Goal: Task Accomplishment & Management: Complete application form

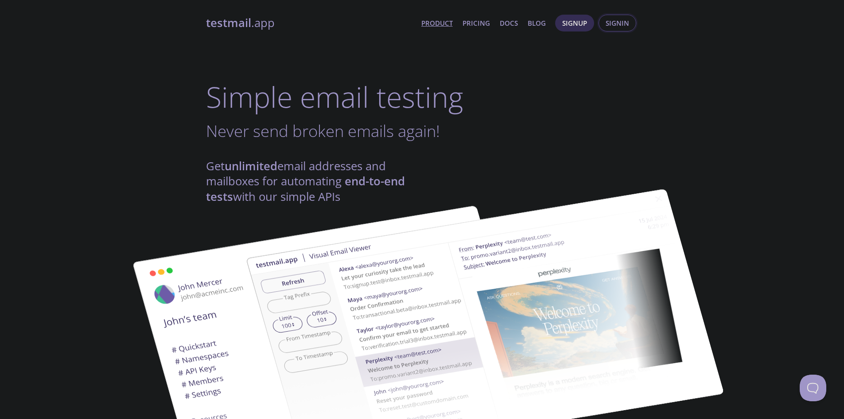
click at [613, 23] on span "Signin" at bounding box center [617, 23] width 23 height 12
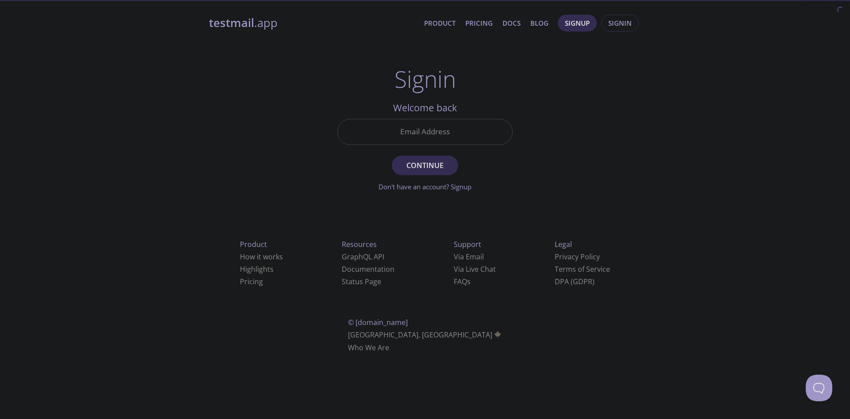
click at [442, 128] on input "Email Address" at bounding box center [425, 131] width 175 height 25
type input "[EMAIL_ADDRESS][DOMAIN_NAME]"
click at [439, 161] on span "Continue" at bounding box center [425, 165] width 47 height 12
click at [522, 136] on main "Signin Unknown email - try signup instead? Email Address [EMAIL_ADDRESS][DOMAIN…" at bounding box center [425, 129] width 197 height 126
click at [598, 90] on div "testmail .app Product Pricing Docs Blog Signup Signin Signin Unknown email - tr…" at bounding box center [425, 193] width 454 height 369
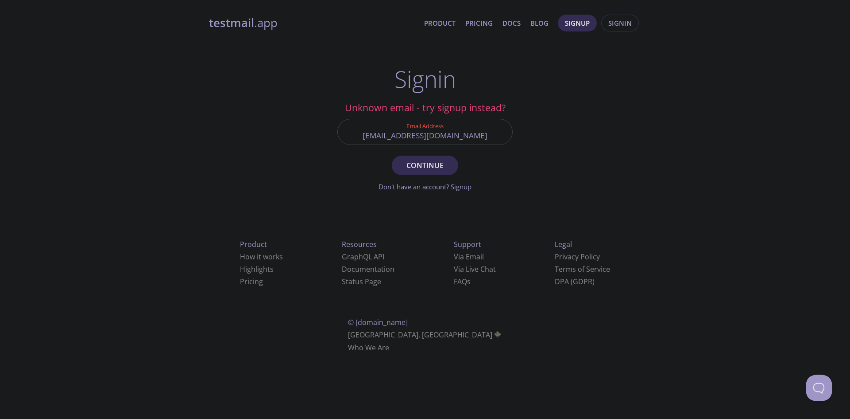
click at [433, 184] on link "Don't have an account? Signup" at bounding box center [425, 186] width 93 height 9
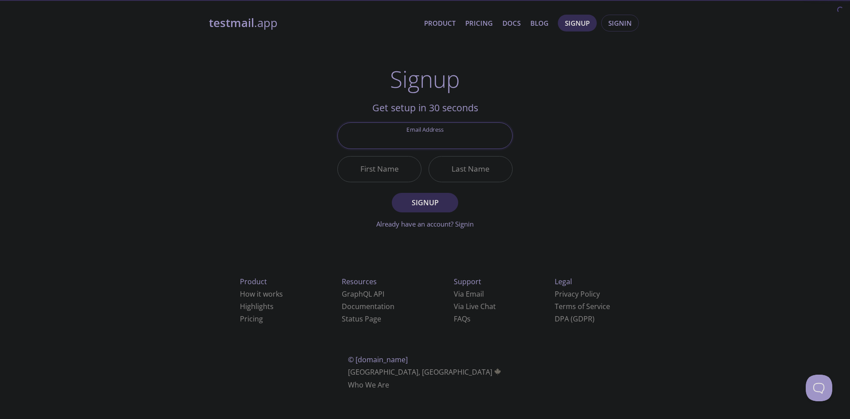
click at [422, 133] on input "Email Address" at bounding box center [425, 135] width 175 height 25
type input "[EMAIL_ADDRESS][DOMAIN_NAME]"
click at [381, 170] on input "First Name" at bounding box center [379, 168] width 83 height 25
type input "Weliston"
type input "[PERSON_NAME]"
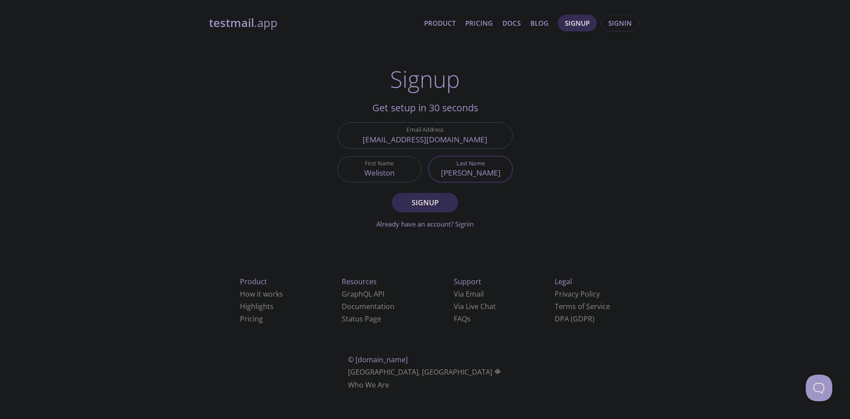
click at [392, 193] on button "Signup" at bounding box center [425, 202] width 66 height 19
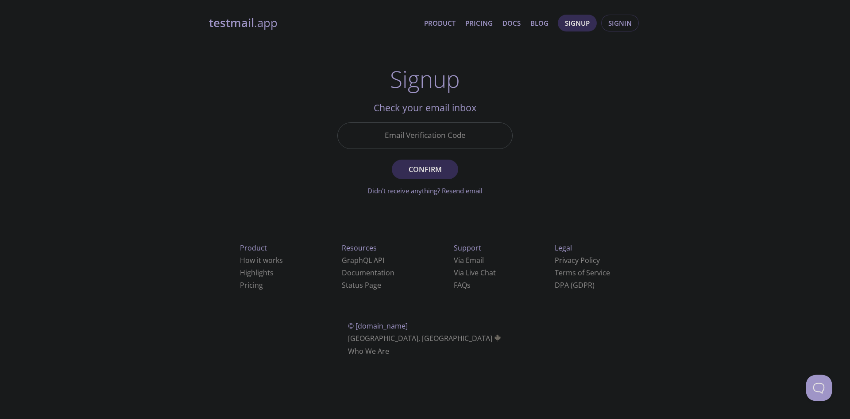
click at [416, 146] on input "Email Verification Code" at bounding box center [425, 135] width 175 height 25
click at [604, 146] on div "testmail .app Product Pricing Docs Blog Signup Signin Signup Get setup in 30 se…" at bounding box center [425, 195] width 454 height 373
click at [458, 139] on input "Email Verification Code" at bounding box center [425, 135] width 175 height 25
paste input "7LYNXLU"
type input "7LYNXLU"
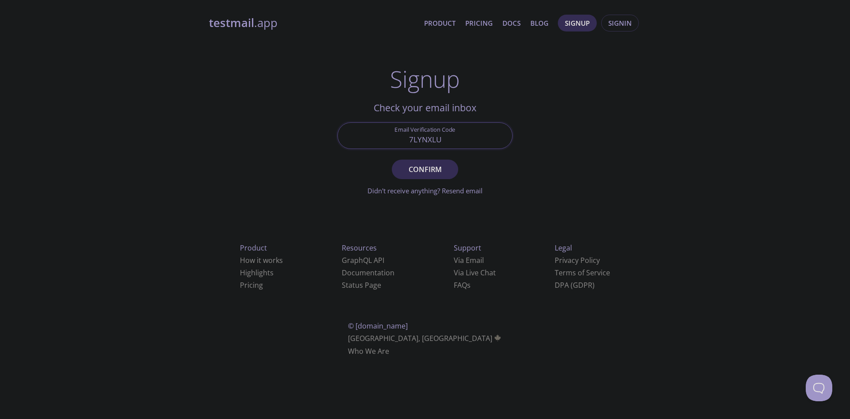
click at [583, 162] on div "testmail .app Product Pricing Docs Blog Signup Signin Signup Get setup in 30 se…" at bounding box center [425, 195] width 454 height 373
click at [419, 169] on span "Confirm" at bounding box center [425, 169] width 47 height 12
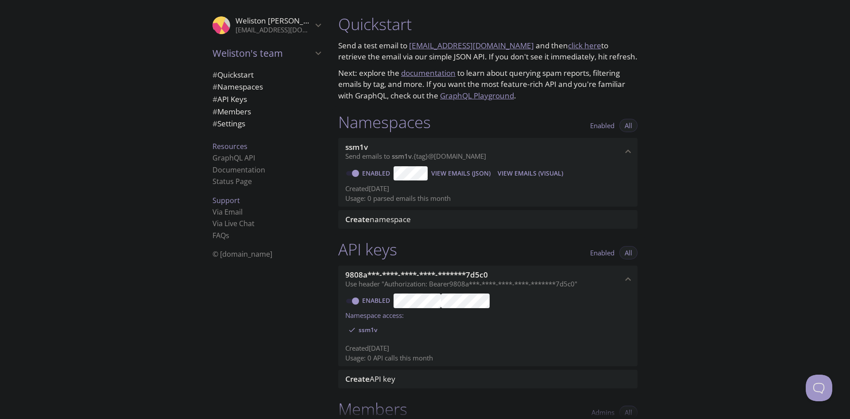
drag, startPoint x: 374, startPoint y: 127, endPoint x: 420, endPoint y: 128, distance: 46.5
click at [420, 128] on h1 "Namespaces" at bounding box center [384, 122] width 93 height 20
